Goal: Transaction & Acquisition: Purchase product/service

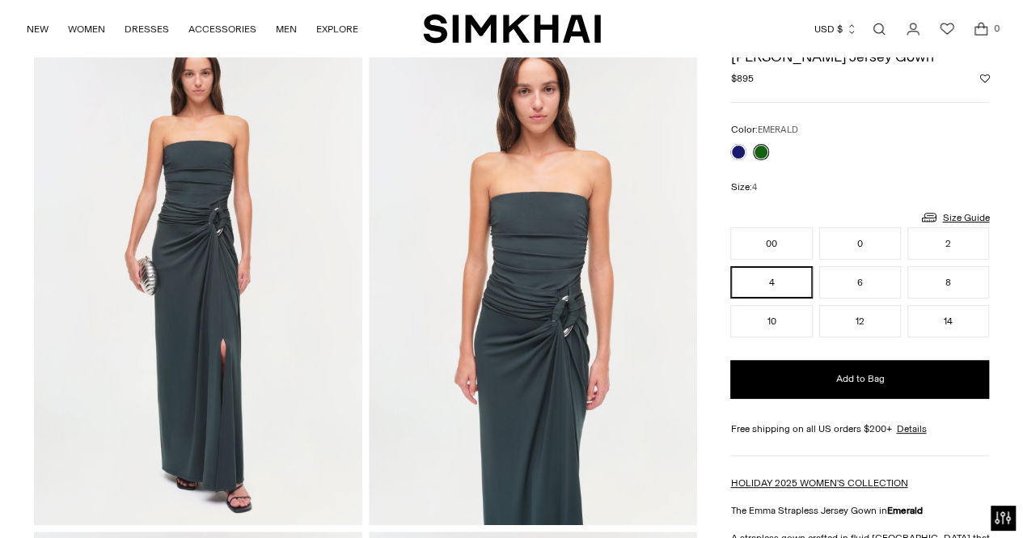
scroll to position [86, 0]
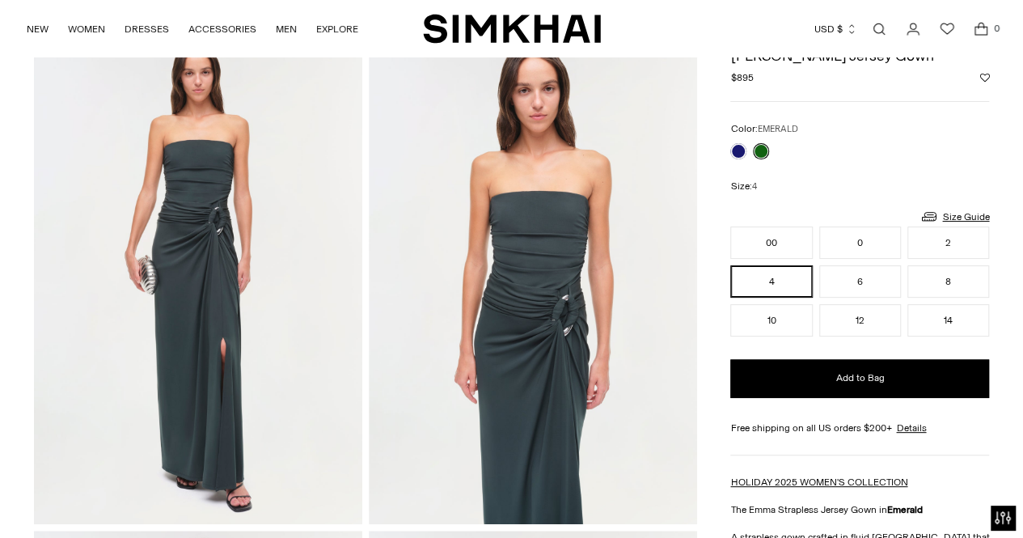
click at [729, 146] on div at bounding box center [749, 151] width 45 height 23
click at [744, 156] on div at bounding box center [749, 151] width 45 height 23
click at [736, 149] on link at bounding box center [738, 151] width 16 height 16
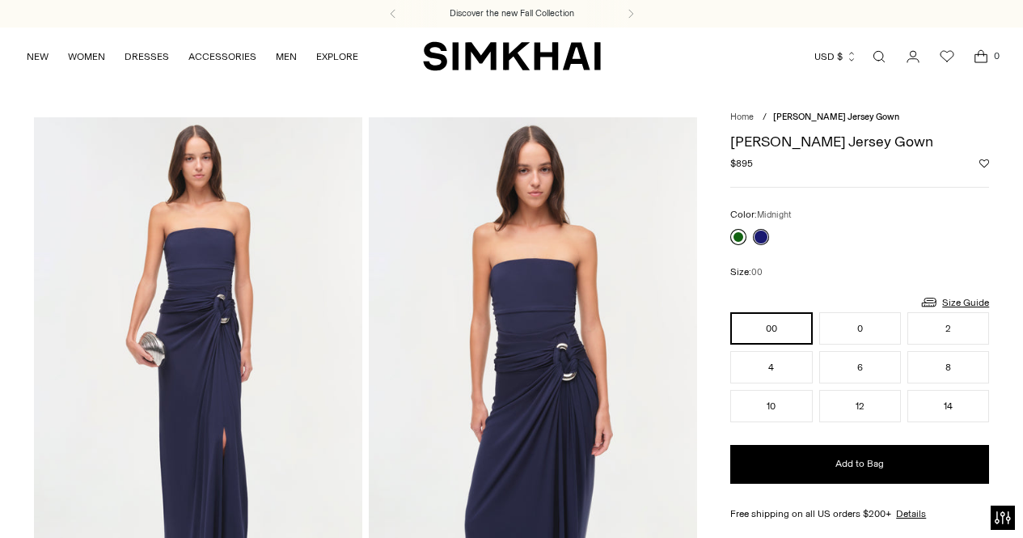
click at [736, 236] on link at bounding box center [738, 237] width 16 height 16
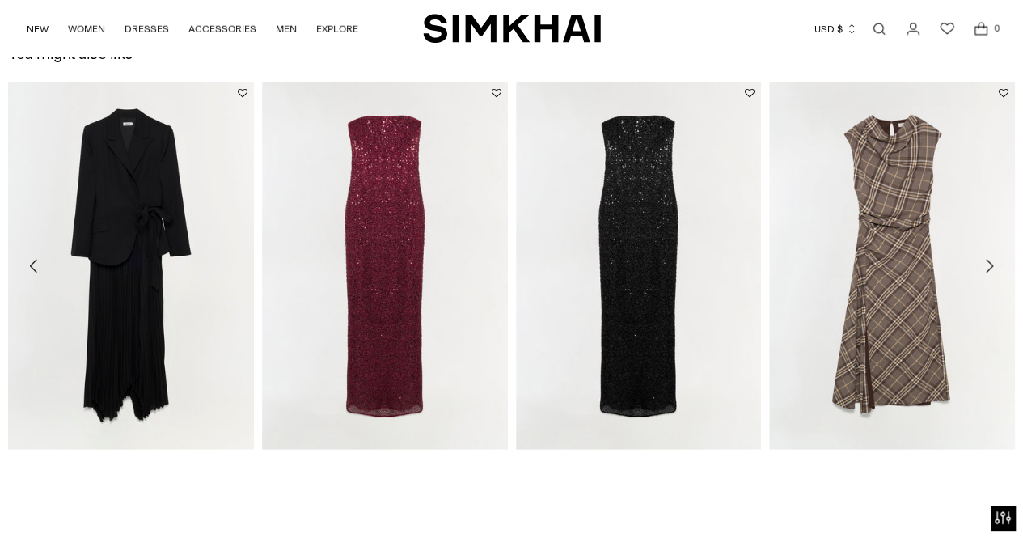
scroll to position [2097, 0]
click at [991, 267] on icon "Move to next carousel slide" at bounding box center [988, 264] width 19 height 19
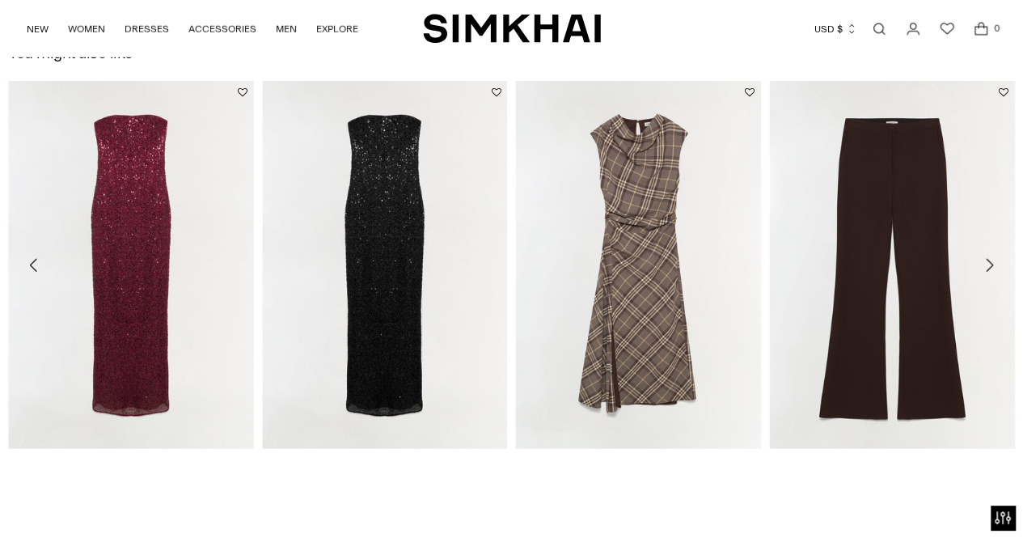
click at [991, 267] on icon "Move to next carousel slide" at bounding box center [988, 264] width 19 height 19
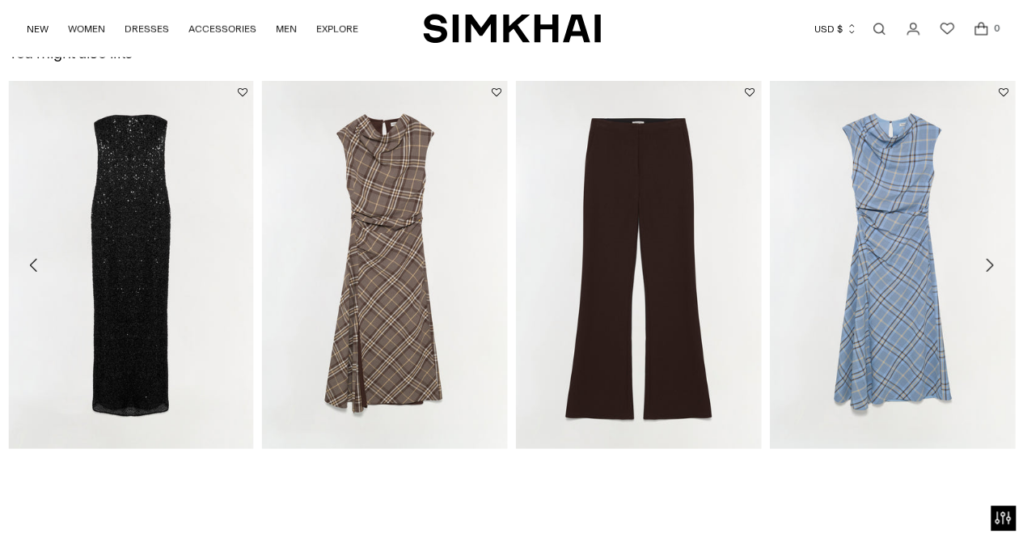
click at [991, 267] on icon "Move to next carousel slide" at bounding box center [988, 264] width 19 height 19
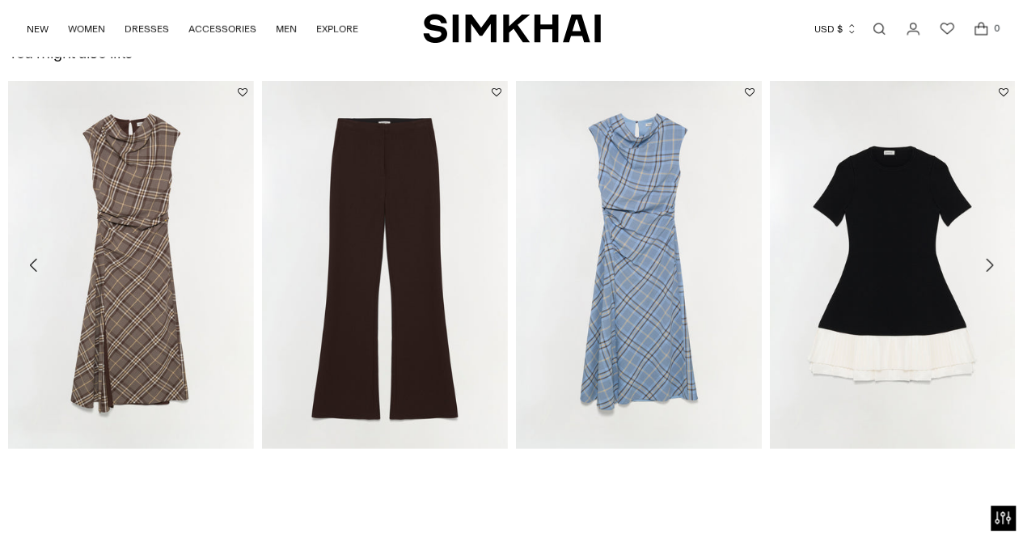
click at [991, 267] on icon "Move to next carousel slide" at bounding box center [988, 264] width 19 height 19
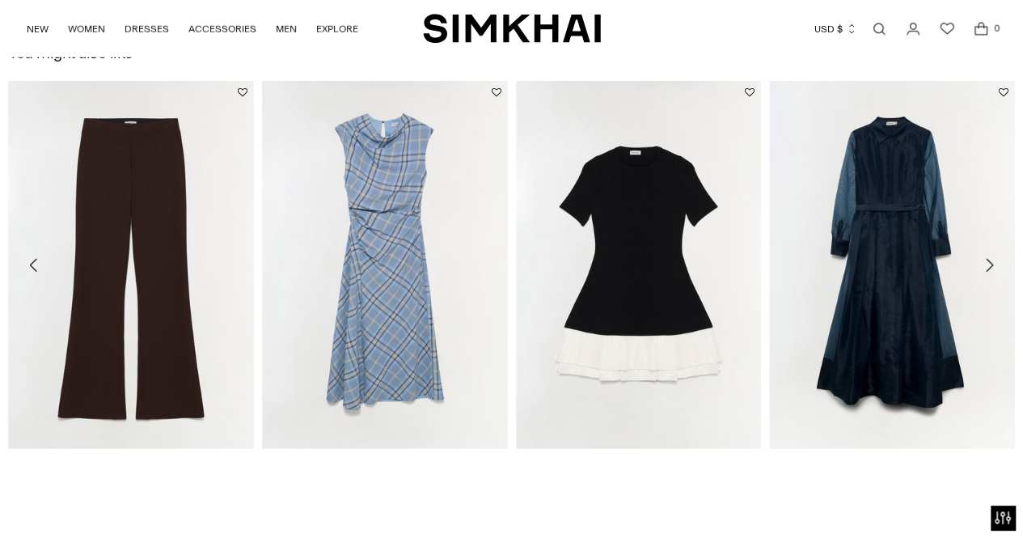
click at [991, 267] on icon "Move to next carousel slide" at bounding box center [988, 264] width 19 height 19
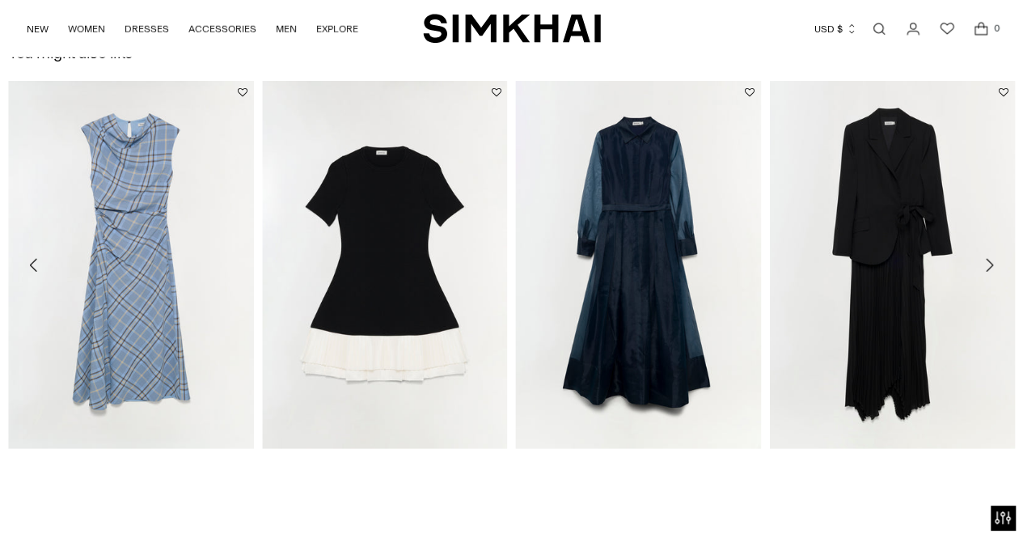
click at [991, 267] on icon "Move to next carousel slide" at bounding box center [988, 264] width 19 height 19
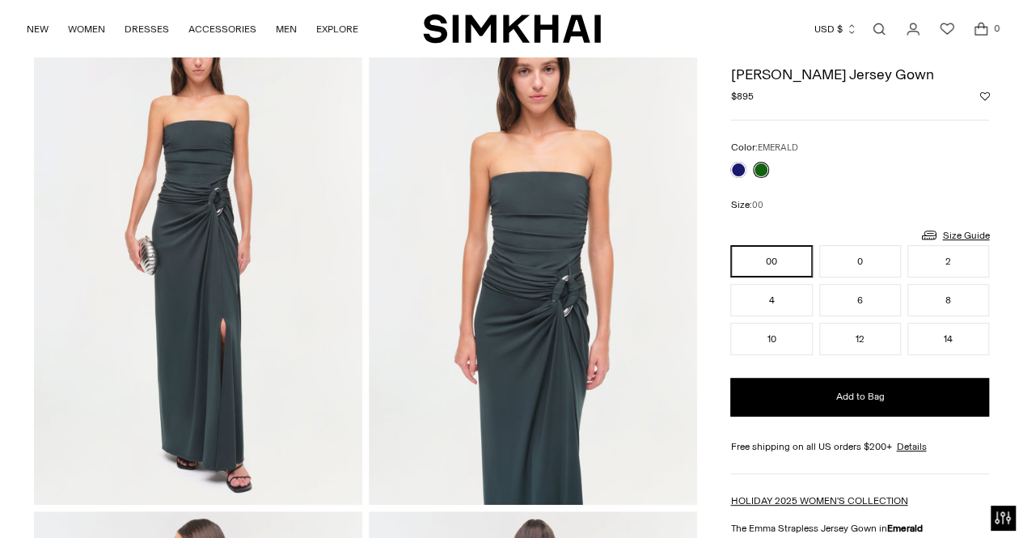
scroll to position [0, 0]
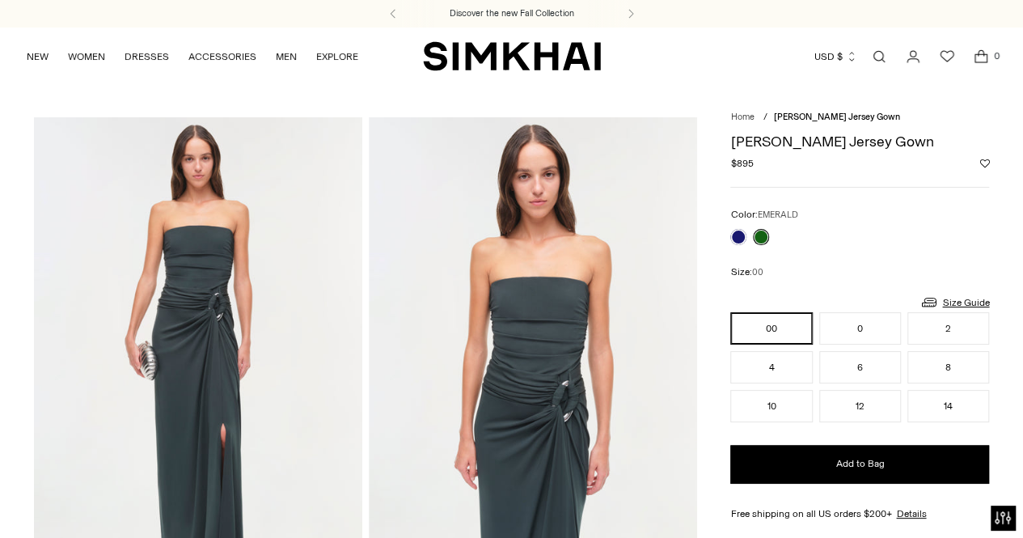
click at [817, 144] on h1 "[PERSON_NAME] Jersey Gown" at bounding box center [859, 141] width 259 height 15
copy h1 "[PERSON_NAME] Jersey Gown"
